Goal: Navigation & Orientation: Find specific page/section

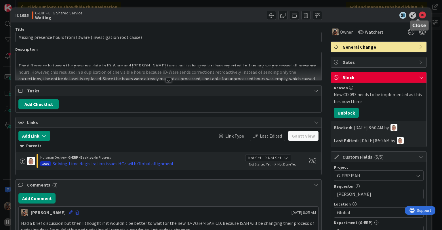
click at [419, 13] on icon at bounding box center [422, 15] width 7 height 7
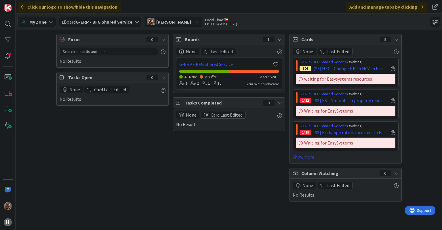
click at [300, 156] on link "Show More" at bounding box center [346, 157] width 106 height 7
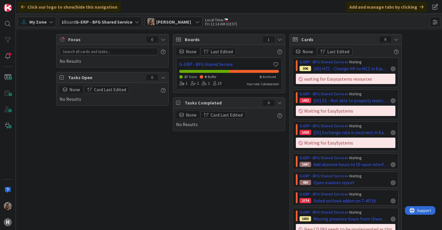
click at [300, 156] on link "G-ERP - BFG Shared Service" at bounding box center [324, 157] width 48 height 5
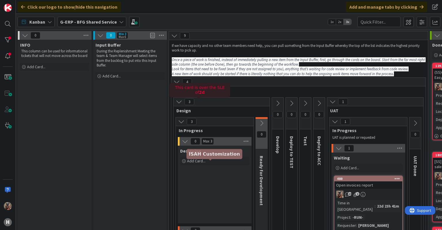
scroll to position [212, 5]
